Goal: Task Accomplishment & Management: Use online tool/utility

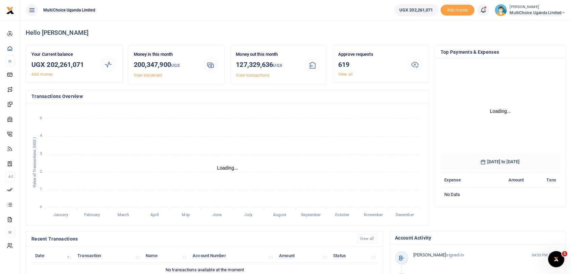
click at [345, 71] on div "Approve requests 619 View all" at bounding box center [369, 64] width 68 height 26
click at [344, 73] on link "View all" at bounding box center [345, 74] width 15 height 5
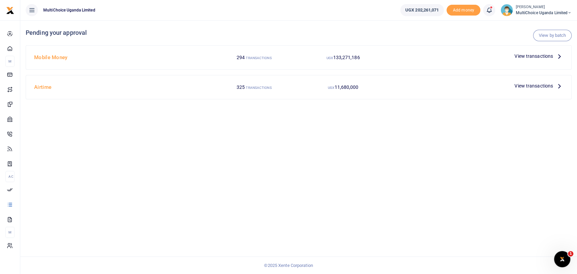
click at [527, 57] on span "View transactions" at bounding box center [533, 55] width 39 height 7
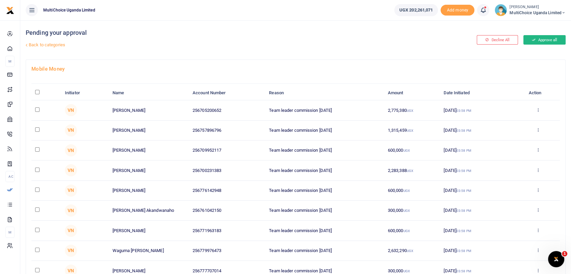
click at [546, 40] on button "Approve all" at bounding box center [544, 39] width 42 height 9
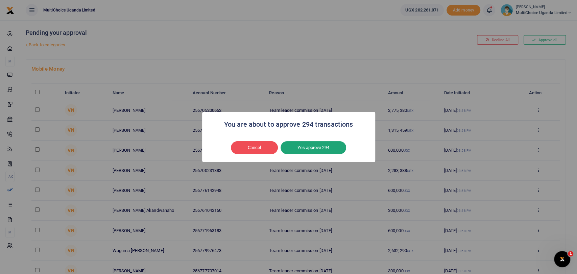
click at [308, 146] on button "Yes approve 294" at bounding box center [313, 147] width 66 height 13
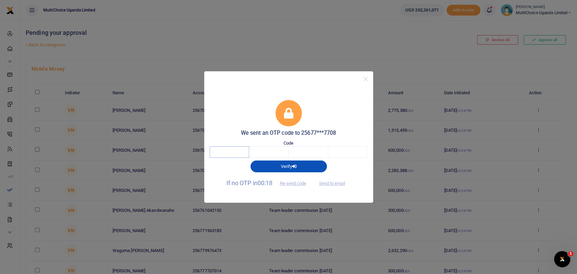
click at [241, 149] on input "text" at bounding box center [229, 151] width 40 height 11
type input "1"
type input "2"
type input "5"
type input "6"
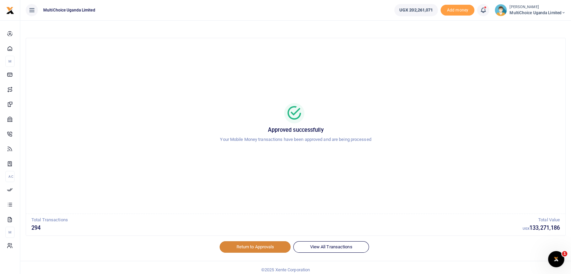
click at [254, 242] on link "Return to Approvals" at bounding box center [255, 246] width 71 height 11
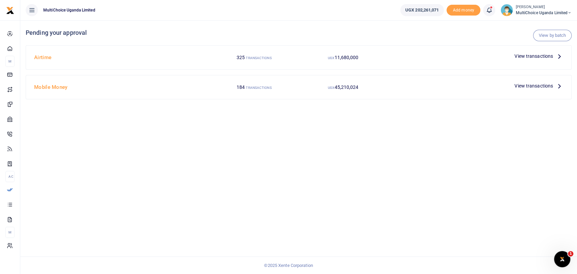
click at [531, 55] on span "View transactions" at bounding box center [533, 55] width 39 height 7
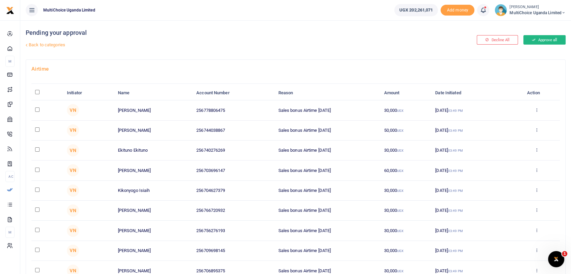
click at [539, 42] on button "Approve all" at bounding box center [544, 39] width 42 height 9
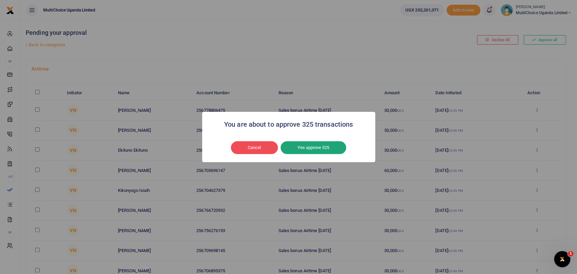
click at [317, 142] on button "Yes approve 325" at bounding box center [313, 147] width 66 height 13
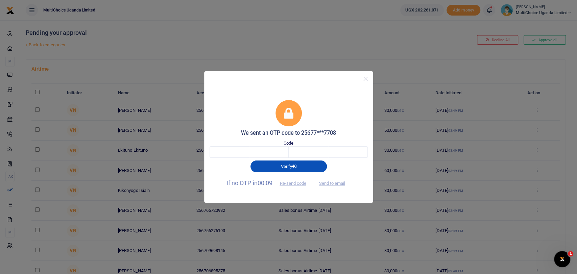
click at [232, 158] on div "Verify" at bounding box center [288, 165] width 163 height 14
click at [225, 155] on input "text" at bounding box center [229, 151] width 40 height 11
type input "3"
type input "8"
type input "3"
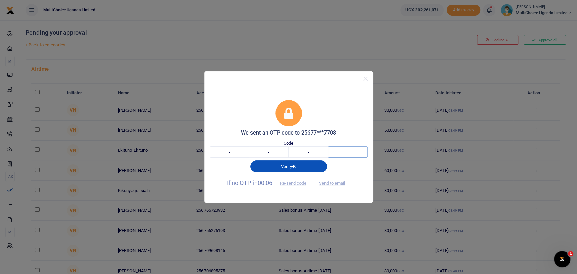
type input "7"
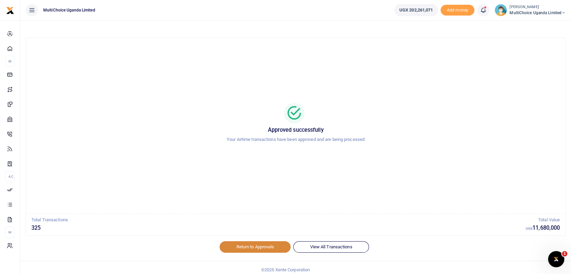
click at [271, 244] on link "Return to Approvals" at bounding box center [255, 246] width 71 height 11
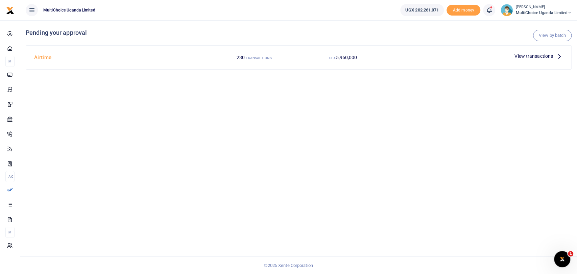
drag, startPoint x: 524, startPoint y: 16, endPoint x: 519, endPoint y: 10, distance: 7.7
click at [519, 10] on ul "UGX 202,261,071 Add money Notifications 619 Transactions to act upon You have 6…" at bounding box center [486, 10] width 182 height 20
click at [519, 10] on span "MultiChoice Uganda Limited" at bounding box center [543, 13] width 56 height 6
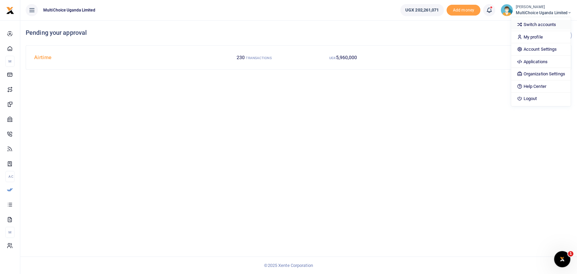
click at [529, 21] on link "Switch accounts" at bounding box center [540, 24] width 59 height 9
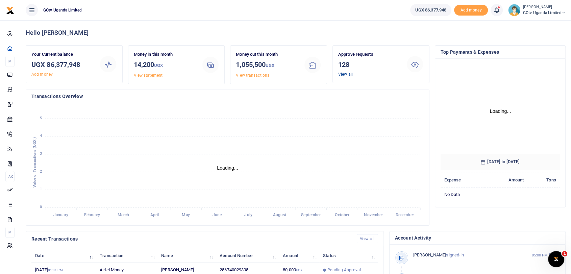
click at [349, 72] on link "View all" at bounding box center [345, 74] width 15 height 5
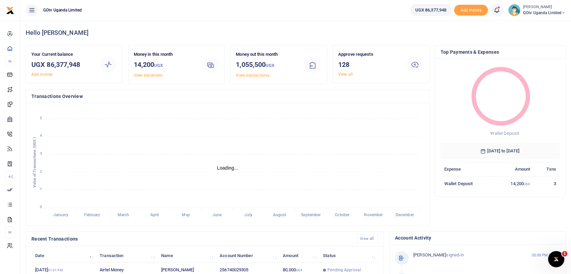
scroll to position [6, 6]
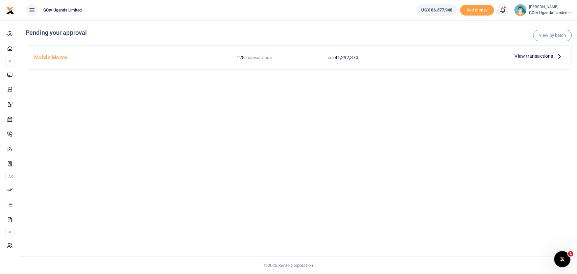
click at [529, 54] on span "View transactions" at bounding box center [533, 55] width 39 height 7
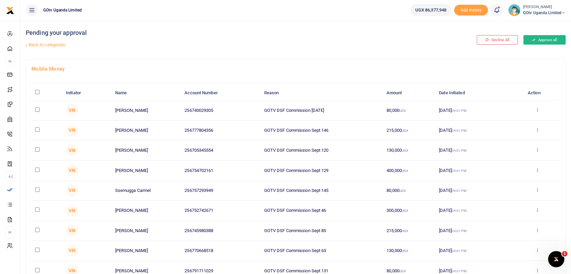
click at [547, 41] on button "Approve all" at bounding box center [544, 39] width 42 height 9
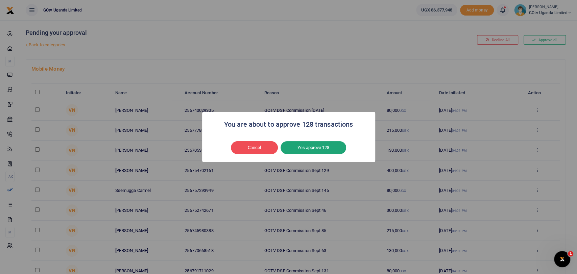
click at [342, 147] on button "Yes approve 128" at bounding box center [313, 147] width 66 height 13
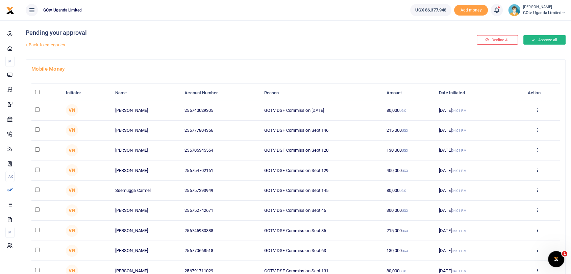
click at [556, 36] on button "Approve all" at bounding box center [544, 39] width 42 height 9
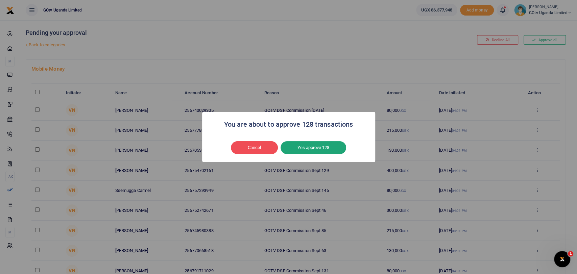
click at [324, 147] on button "Yes approve 128" at bounding box center [313, 147] width 66 height 13
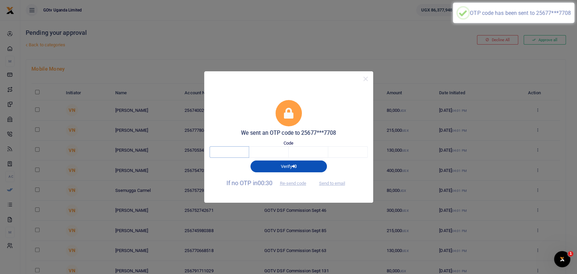
click at [234, 150] on input "text" at bounding box center [229, 151] width 40 height 11
type input "8"
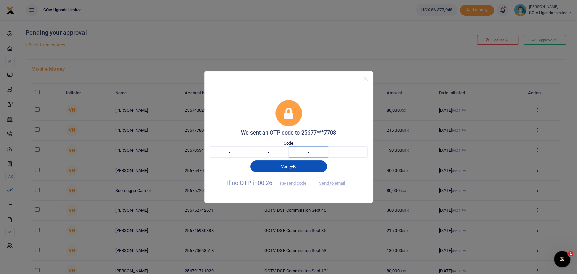
type input "0"
type input "6"
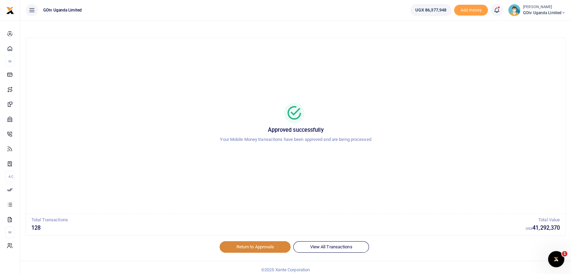
click at [260, 244] on link "Return to Approvals" at bounding box center [255, 246] width 71 height 11
